Goal: Task Accomplishment & Management: Use online tool/utility

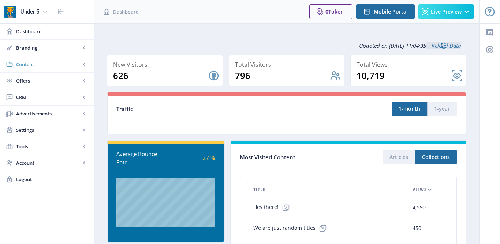
click at [49, 61] on span "Content" at bounding box center [48, 64] width 64 height 7
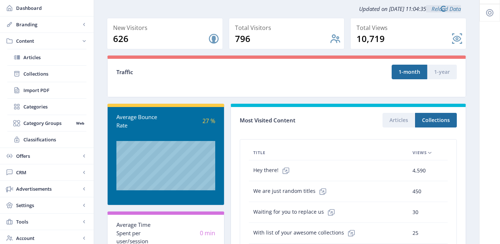
scroll to position [105, 0]
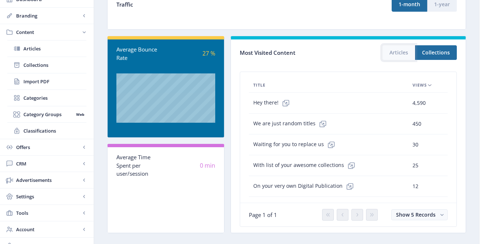
click at [397, 57] on button "Articles" at bounding box center [398, 52] width 33 height 15
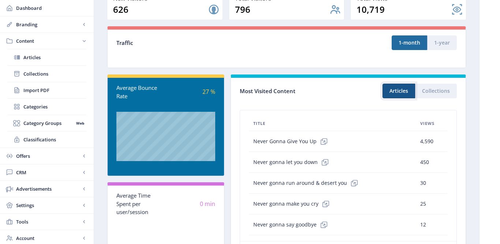
scroll to position [56, 0]
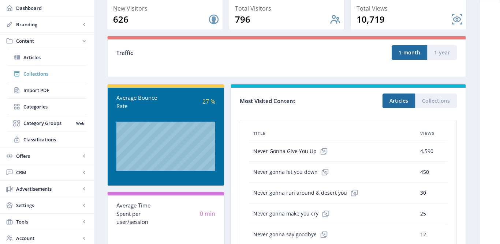
click at [41, 73] on span "Collections" at bounding box center [54, 73] width 63 height 7
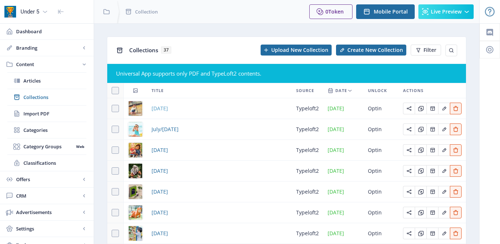
click at [168, 110] on span "[DATE]" at bounding box center [159, 108] width 16 height 9
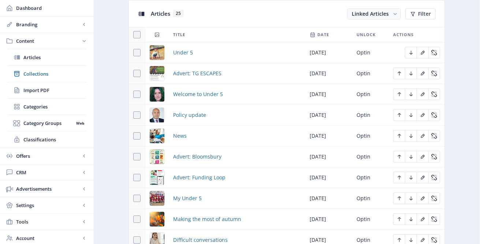
scroll to position [361, 0]
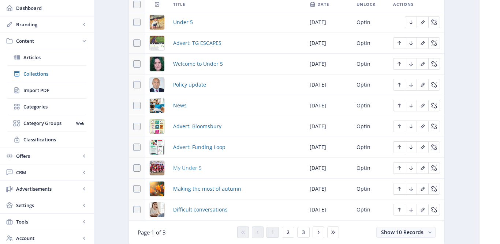
click at [190, 169] on span "My Under 5" at bounding box center [187, 168] width 29 height 9
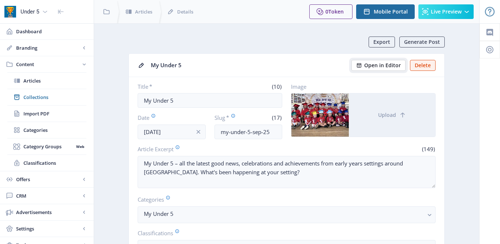
click at [382, 67] on span "Open in Editor" at bounding box center [382, 66] width 37 height 6
